Goal: Task Accomplishment & Management: Manage account settings

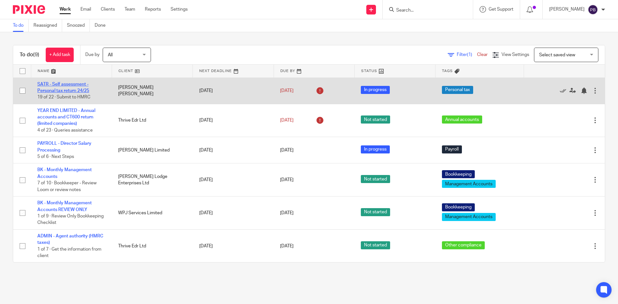
click at [56, 84] on link "SATR - Self assessment - Personal tax return 24/25" at bounding box center [63, 87] width 52 height 11
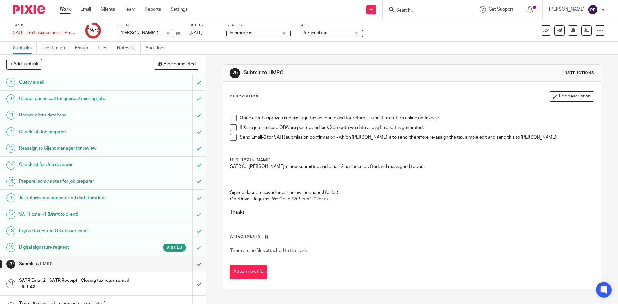
scroll to position [160, 0]
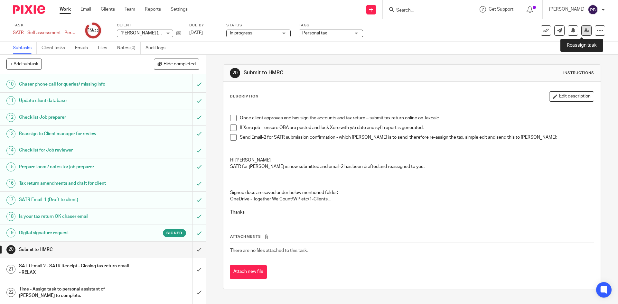
click at [584, 29] on icon at bounding box center [586, 30] width 5 height 5
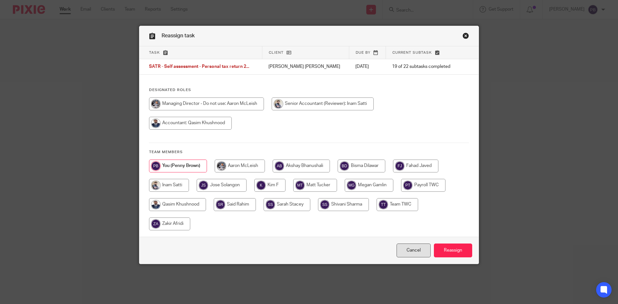
click at [413, 251] on link "Cancel" at bounding box center [413, 250] width 34 height 14
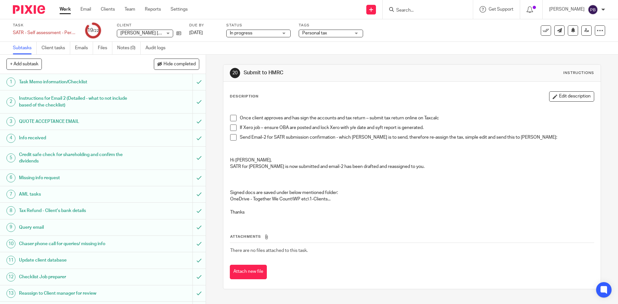
click at [168, 34] on div "[PERSON_NAME] [PERSON_NAME] [PERSON_NAME]" at bounding box center [145, 34] width 56 height 8
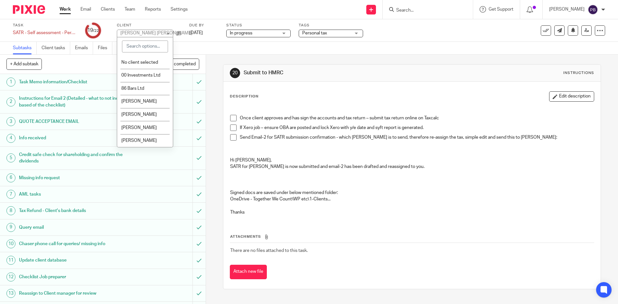
drag, startPoint x: 432, startPoint y: 46, endPoint x: 417, endPoint y: 46, distance: 14.8
click at [432, 46] on div "Subtasks Client tasks Emails Files Notes (0) Audit logs" at bounding box center [309, 48] width 618 height 13
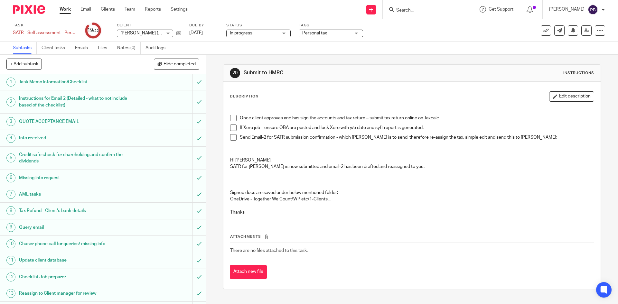
click at [60, 9] on link "Work" at bounding box center [64, 9] width 11 height 6
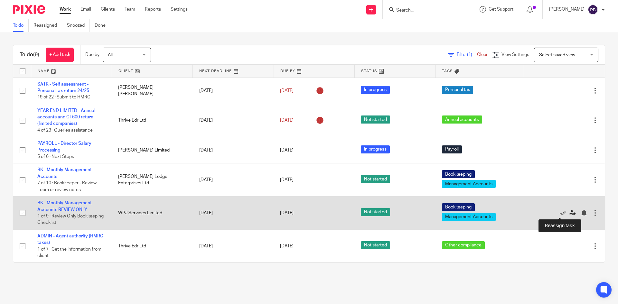
click at [569, 212] on icon at bounding box center [572, 213] width 6 height 6
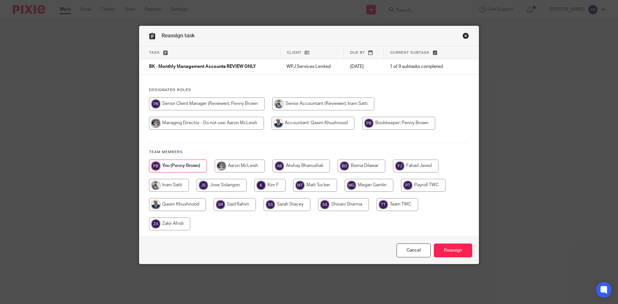
click at [269, 187] on input "radio" at bounding box center [269, 185] width 31 height 13
radio input "true"
click at [446, 251] on input "Reassign" at bounding box center [453, 250] width 38 height 14
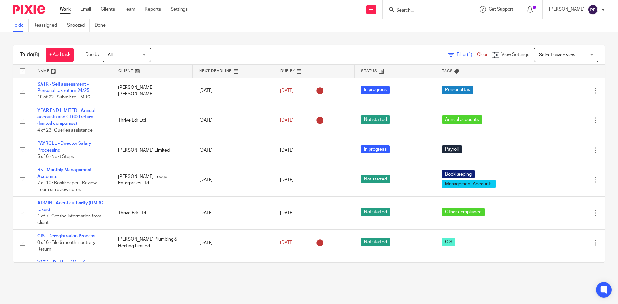
click at [246, 11] on div "Send new email Create task Add client Request signature Get Support Contact via…" at bounding box center [407, 9] width 420 height 19
